Goal: Register for event/course

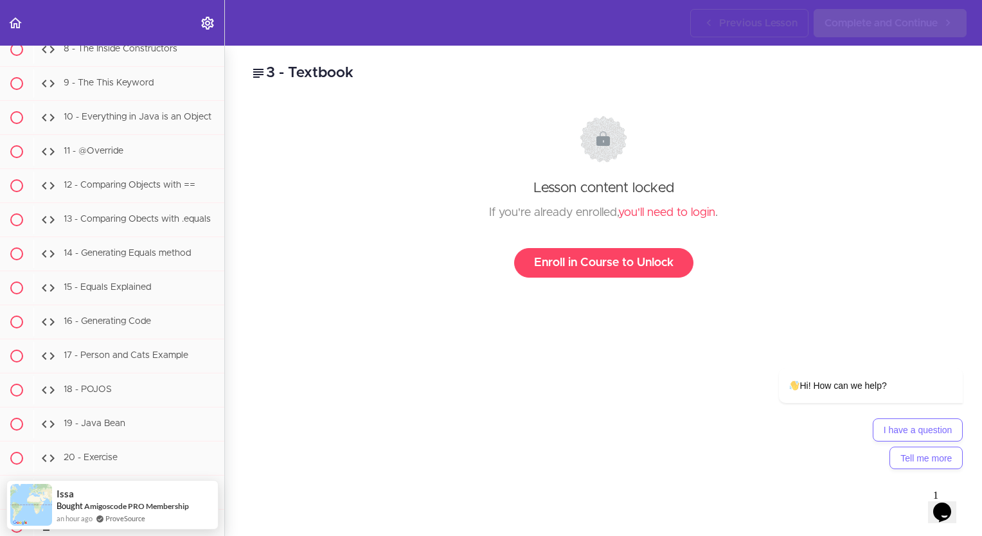
scroll to position [6110, 0]
click at [557, 260] on link "Enroll in Course to Unlock" at bounding box center [603, 263] width 179 height 30
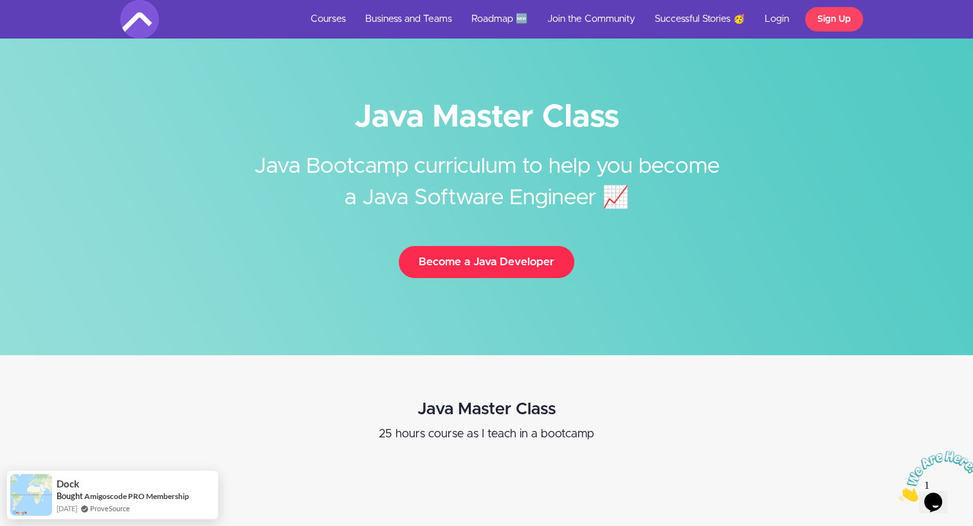
click at [450, 266] on button "Become a Java Developer" at bounding box center [486, 262] width 175 height 32
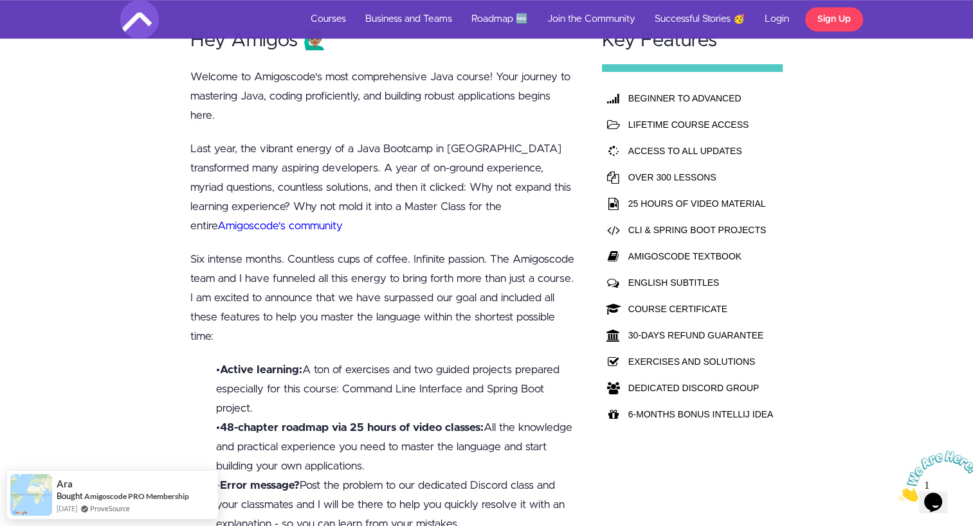
scroll to position [851, 0]
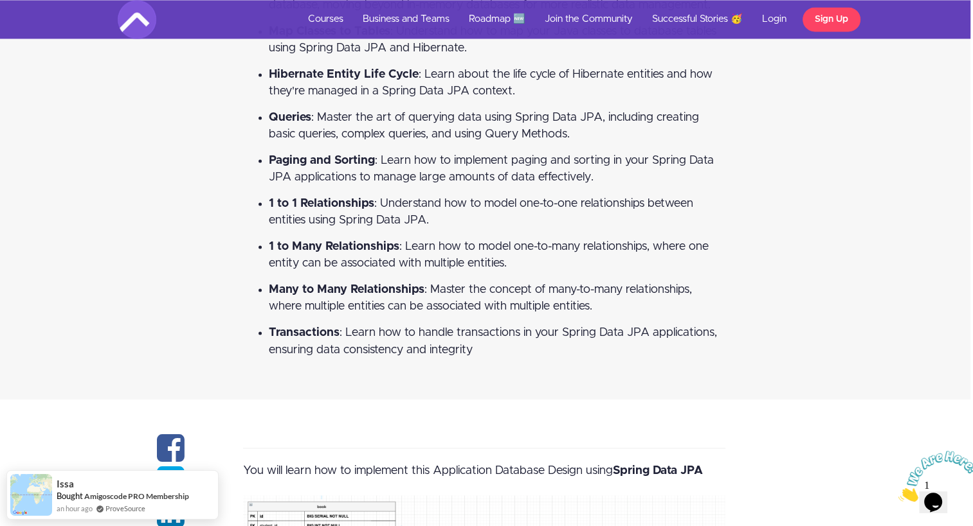
scroll to position [1633, 3]
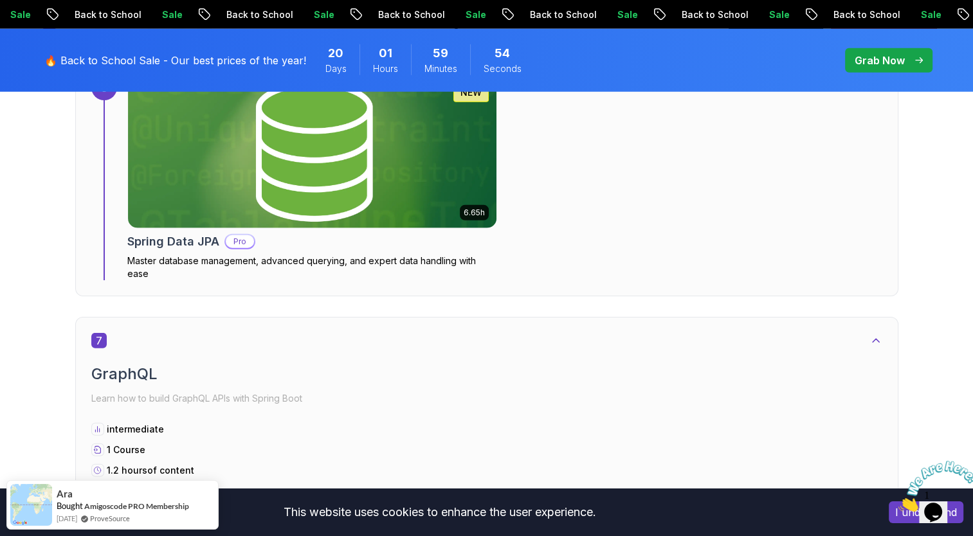
scroll to position [3293, 0]
